Goal: Information Seeking & Learning: Find specific page/section

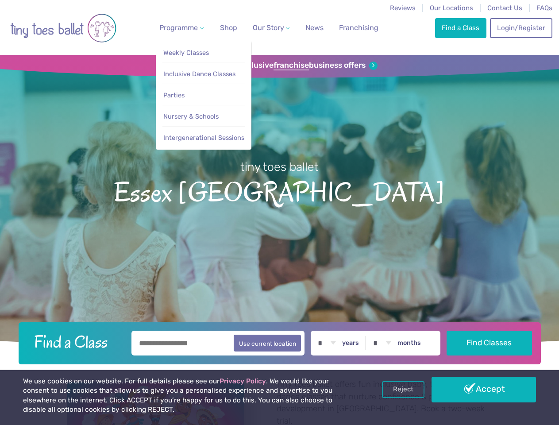
click at [180, 27] on span "Programme" at bounding box center [178, 27] width 39 height 8
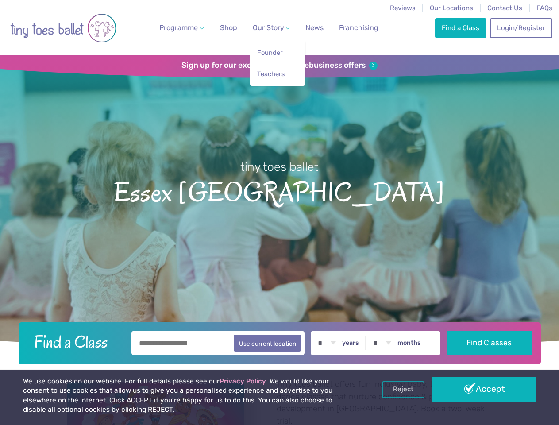
click at [263, 27] on span "Our Story" at bounding box center [268, 27] width 31 height 8
click at [279, 66] on li "Teachers" at bounding box center [278, 72] width 42 height 20
click at [279, 342] on button "Use current location" at bounding box center [268, 343] width 68 height 17
type input "**********"
click at [403, 390] on link "Reject" at bounding box center [403, 389] width 42 height 17
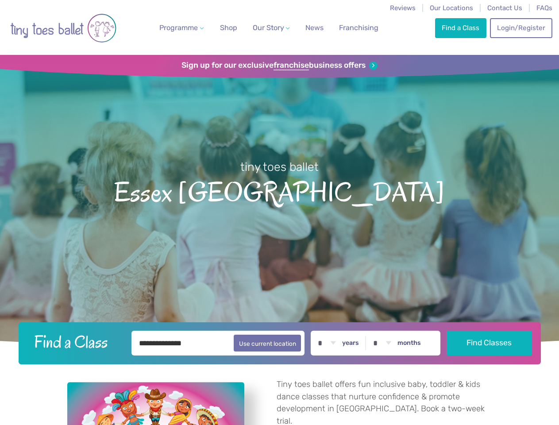
click at [484, 390] on p "Tiny toes ballet offers fun inclusive baby, toddler & kids dance classes that n…" at bounding box center [385, 402] width 216 height 49
